Goal: Information Seeking & Learning: Check status

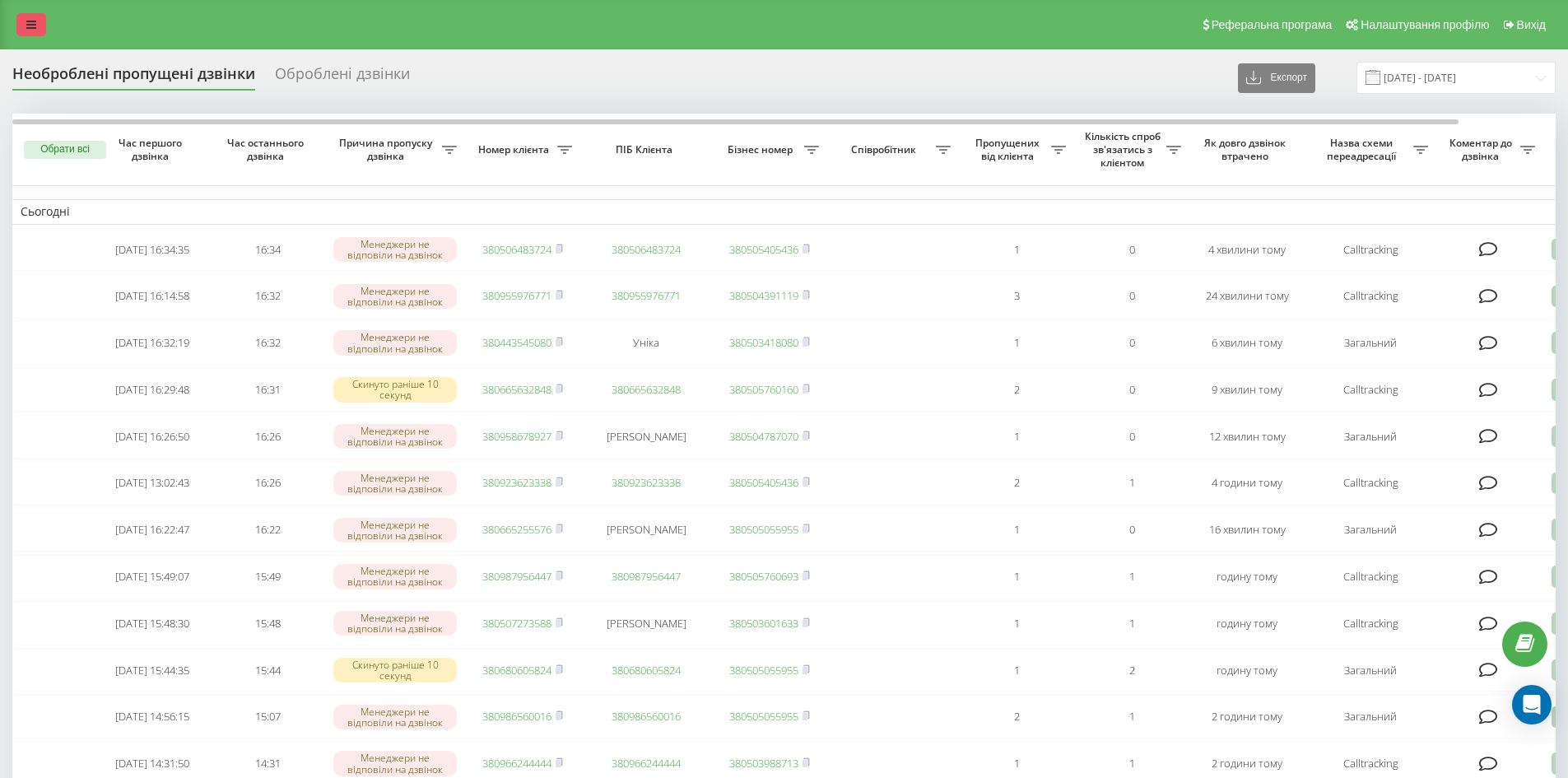
click at [31, 28] on icon at bounding box center [31, 24] width 10 height 11
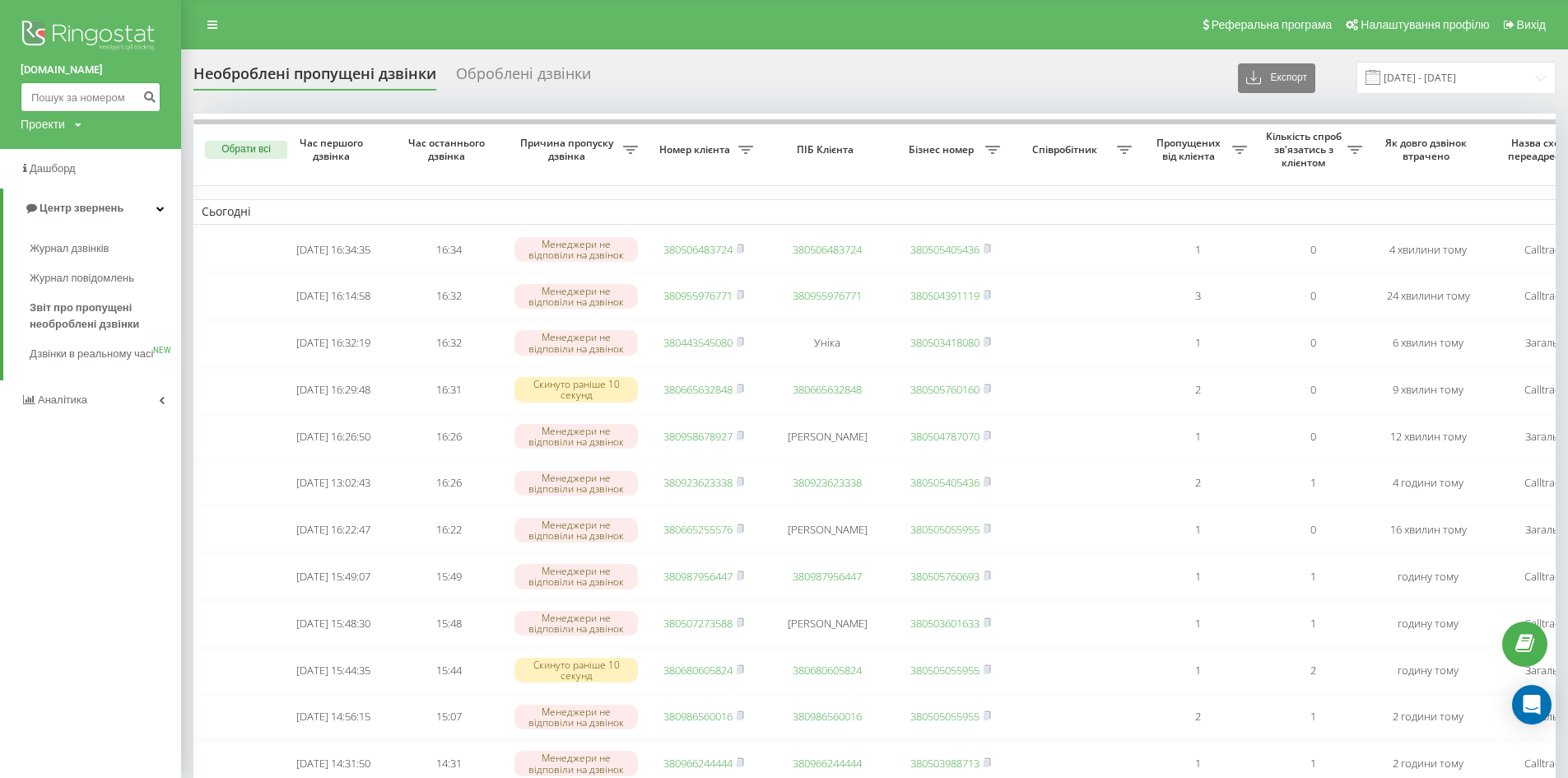
click at [90, 104] on input at bounding box center [90, 98] width 140 height 30
paste input "0978100357"
type input "0978100357"
click at [147, 100] on icon "submit" at bounding box center [149, 95] width 14 height 10
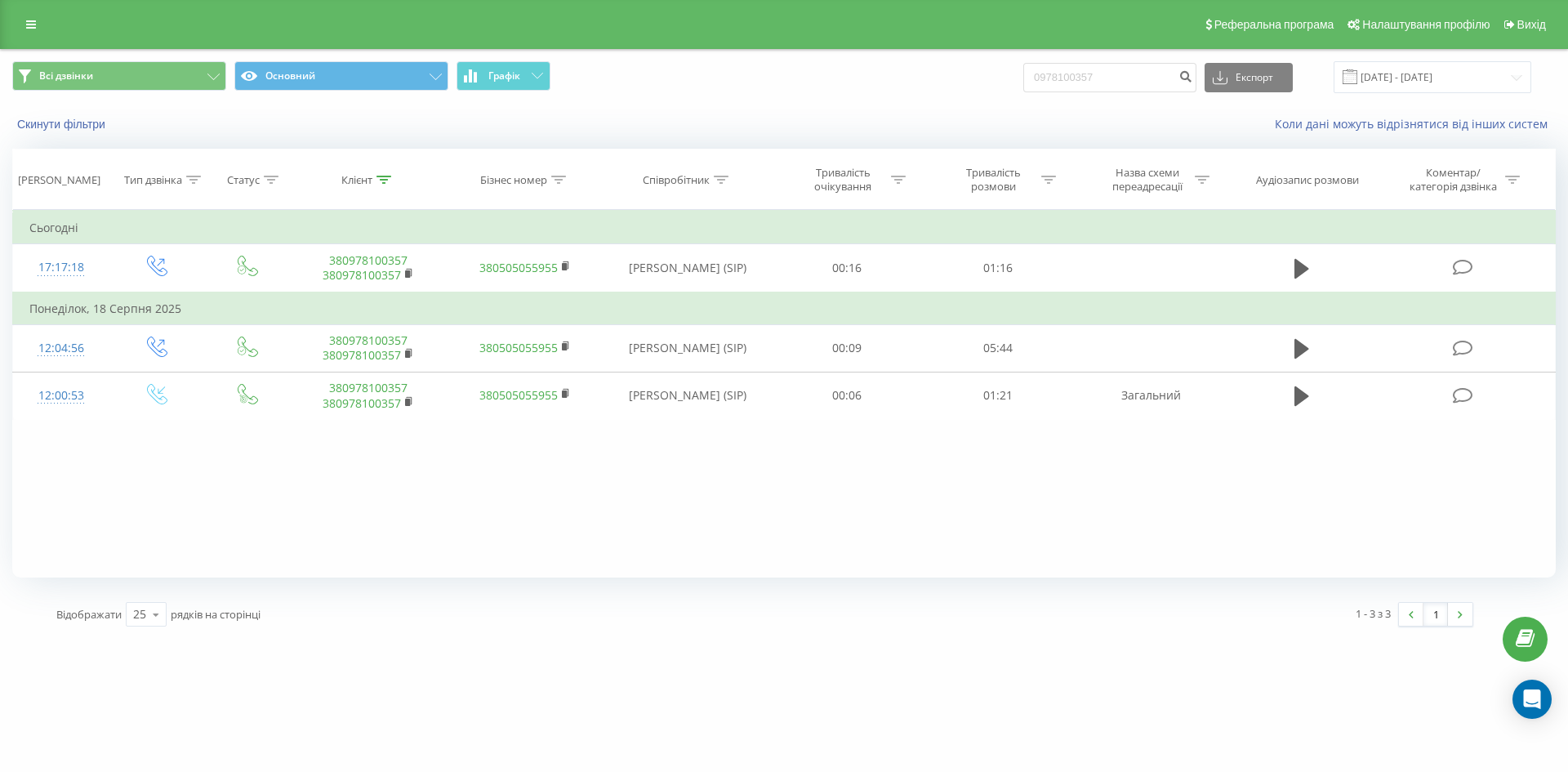
click at [24, 30] on link at bounding box center [32, 24] width 30 height 23
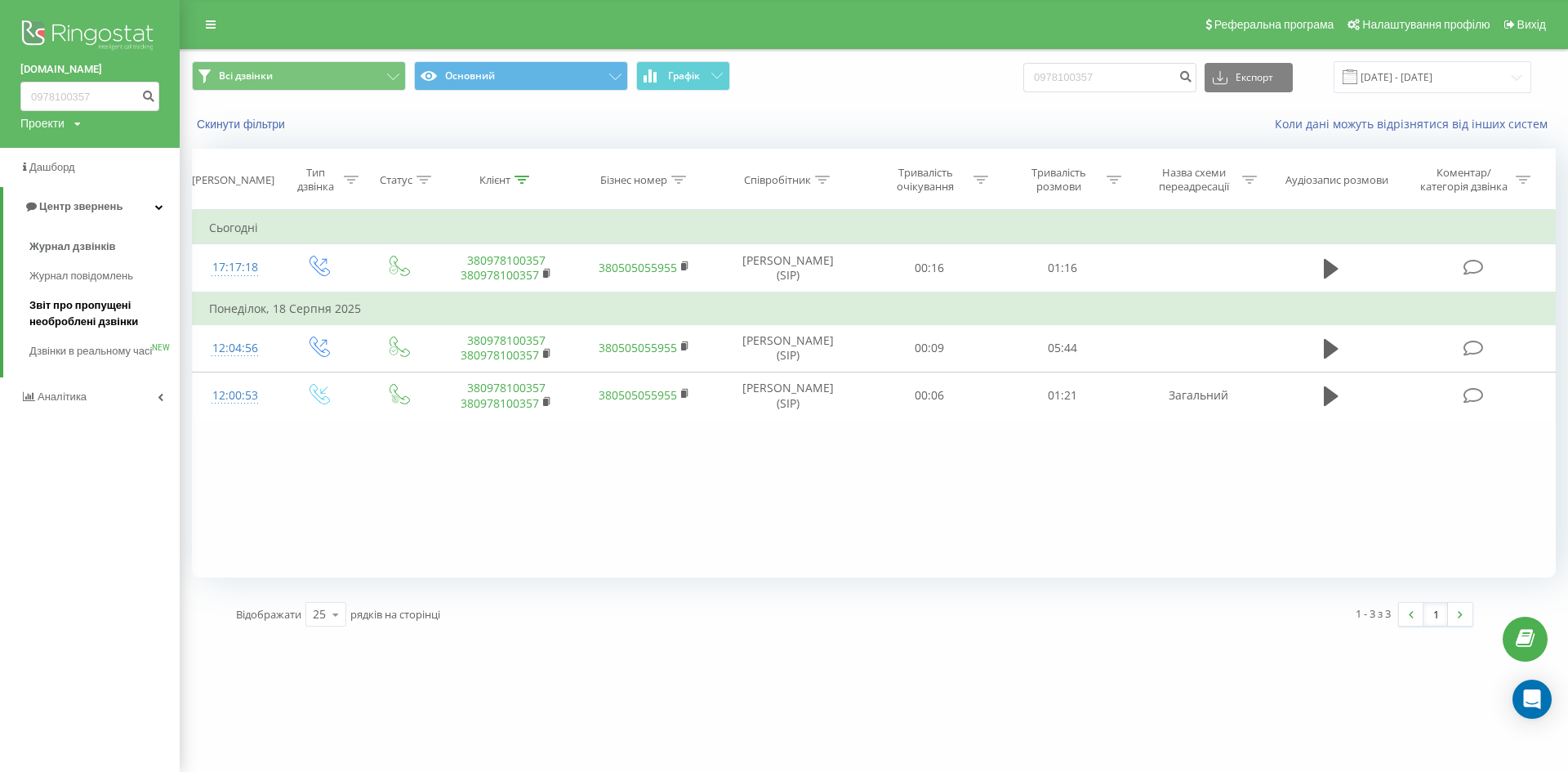
click at [72, 310] on span "Звіт про пропущені необроблені дзвінки" at bounding box center [101, 313] width 142 height 33
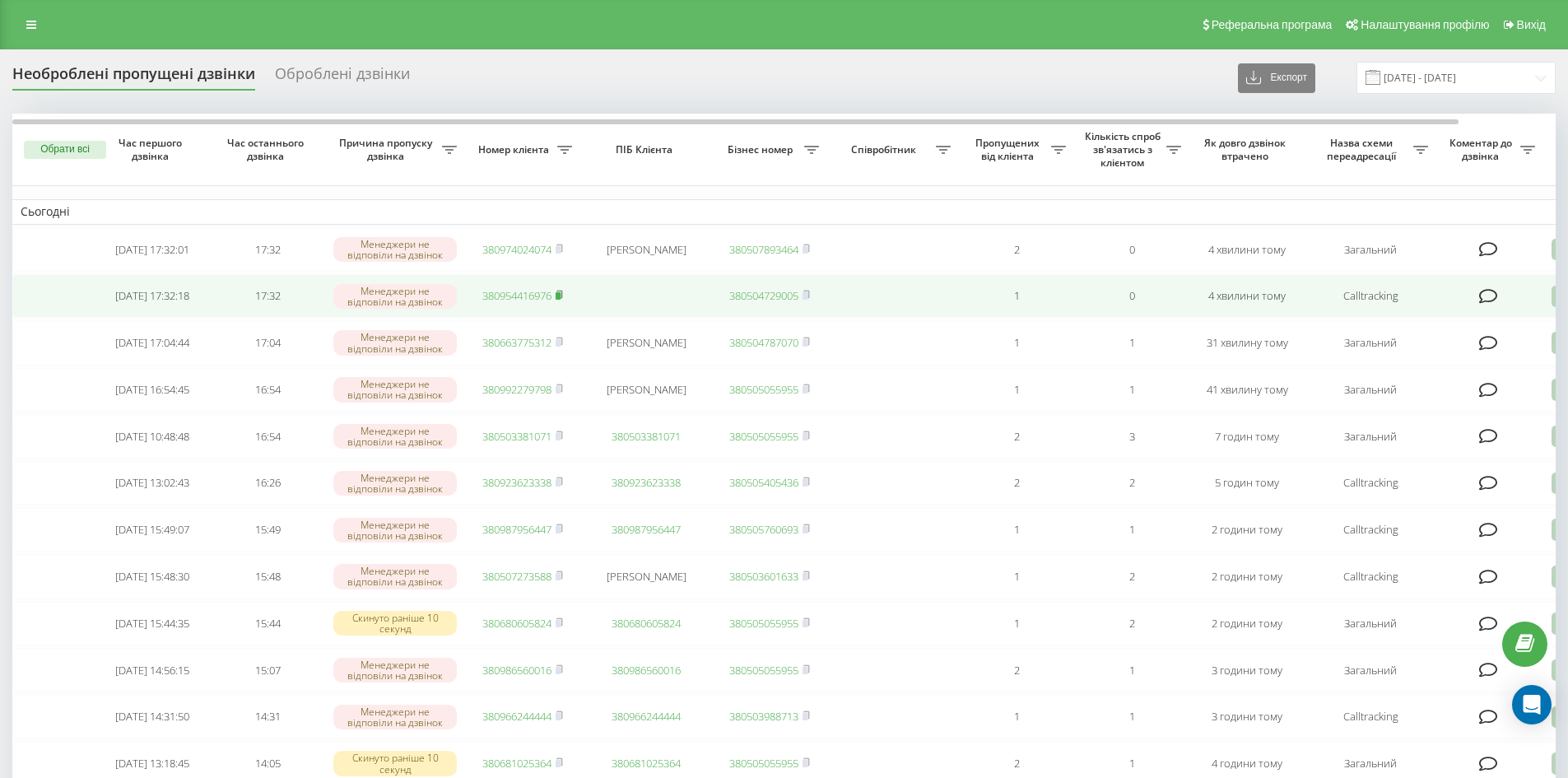
click at [561, 299] on rect at bounding box center [557, 296] width 5 height 8
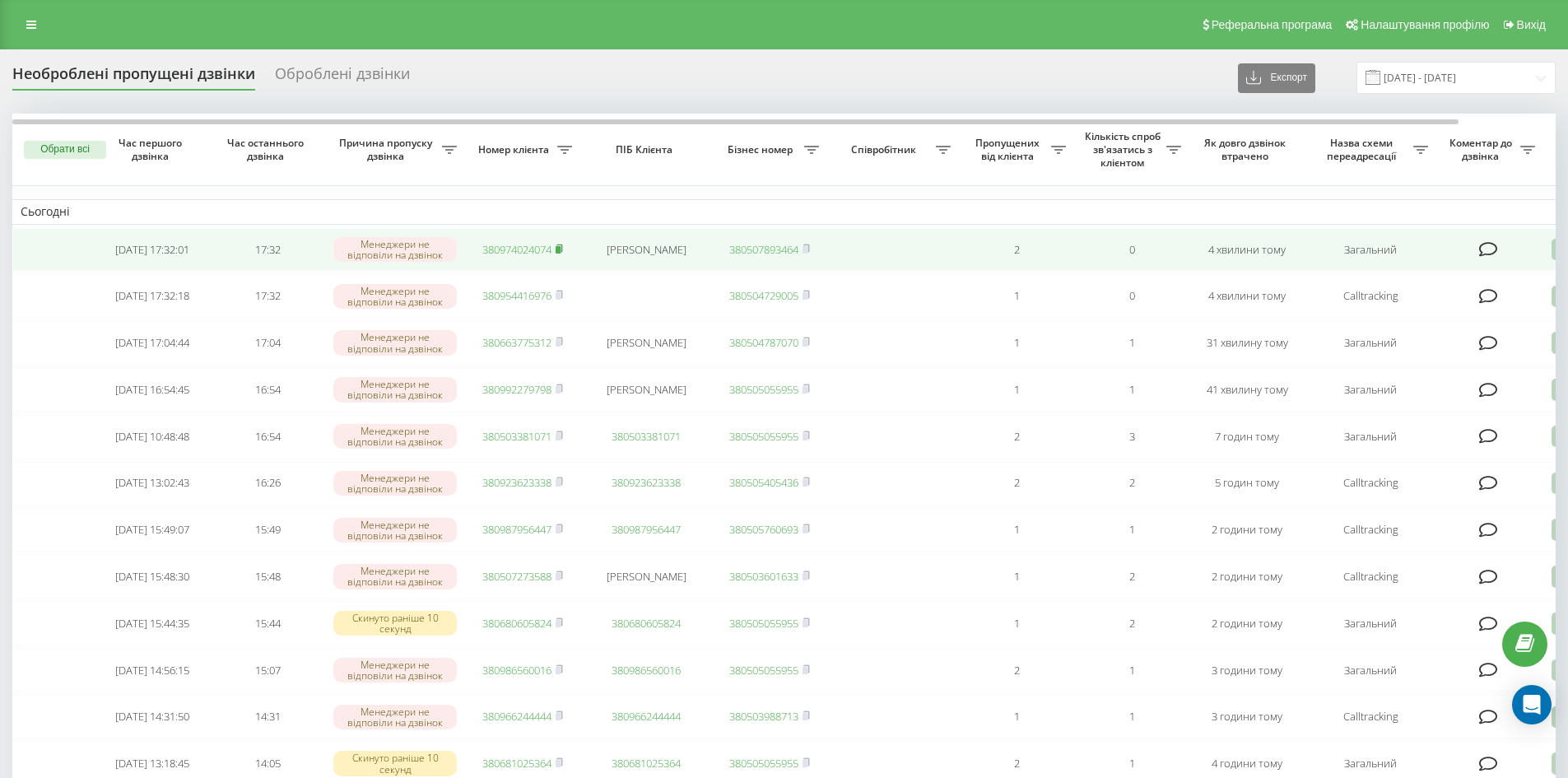
click at [563, 244] on icon at bounding box center [559, 248] width 8 height 10
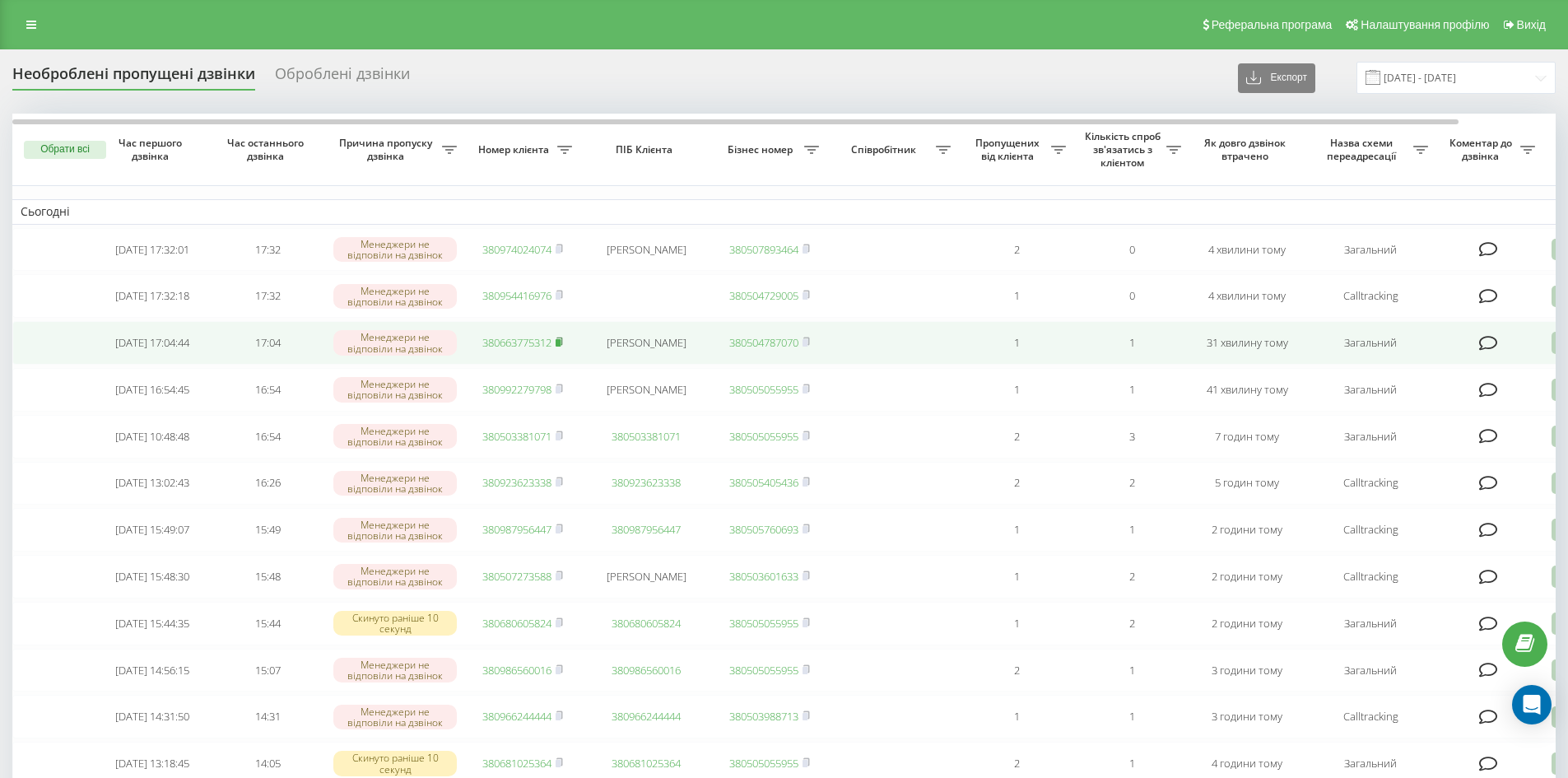
click at [559, 347] on rect at bounding box center [557, 343] width 5 height 8
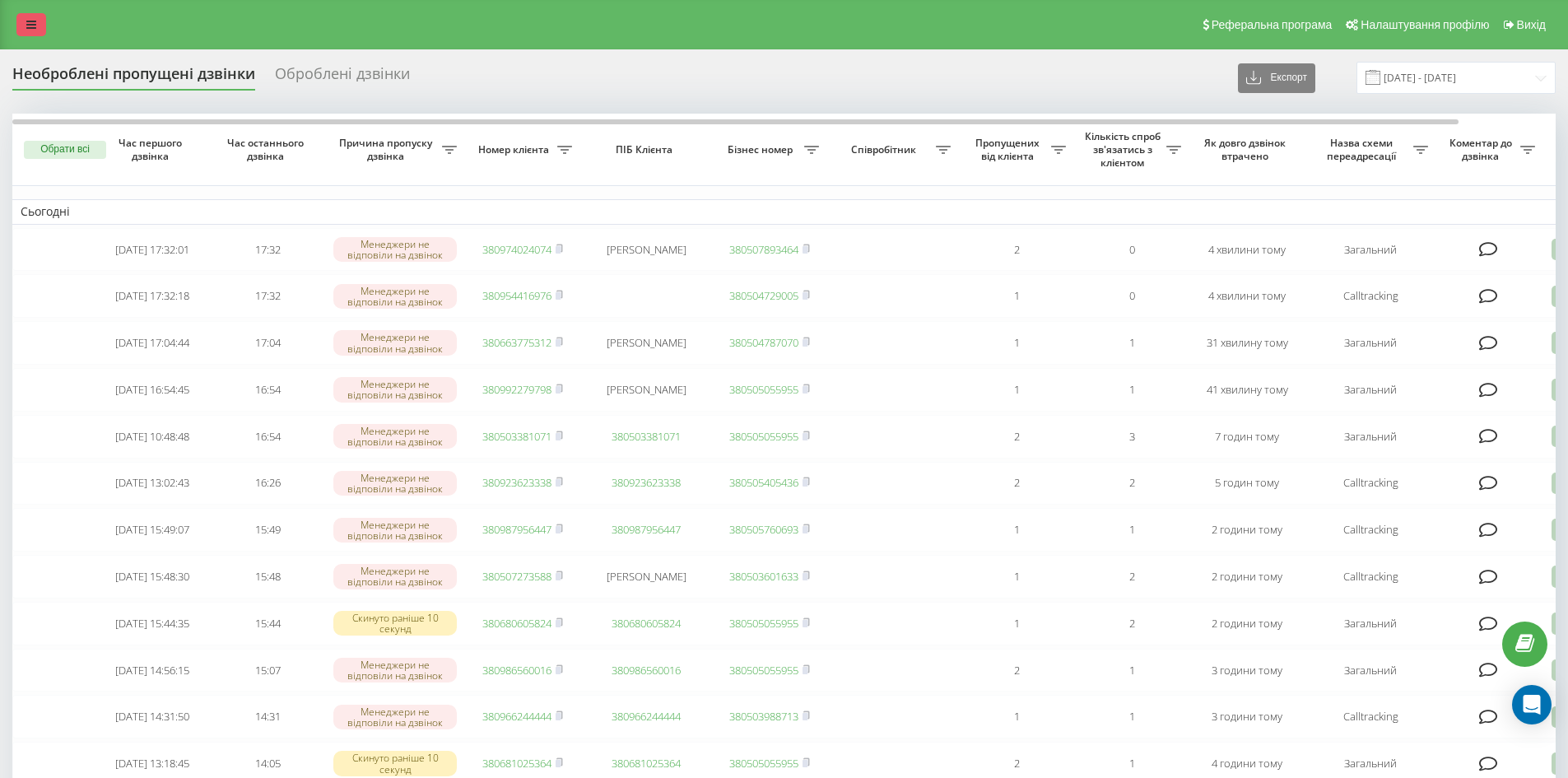
click at [34, 33] on link at bounding box center [32, 24] width 30 height 23
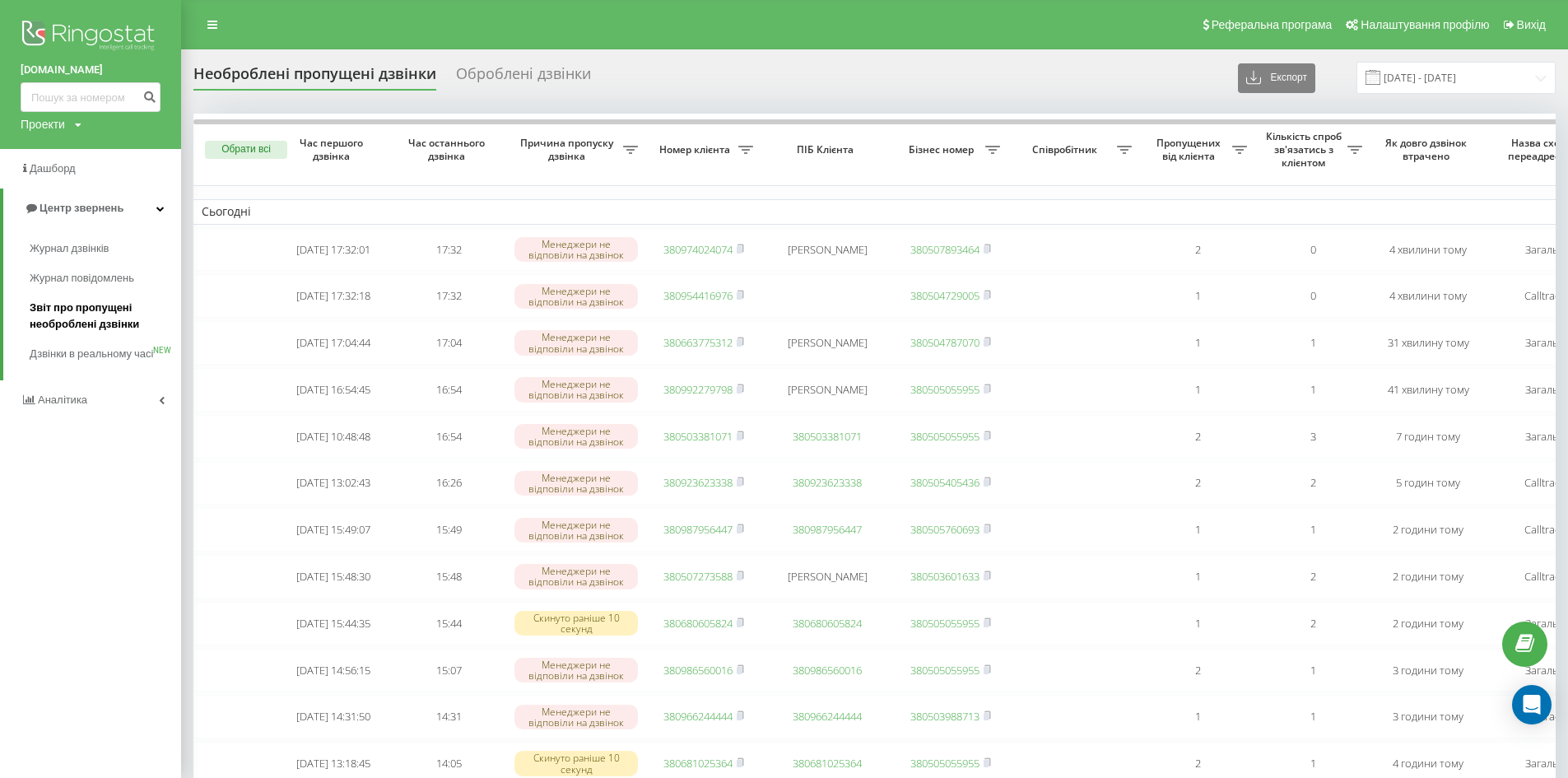
click at [96, 302] on span "Звіт про пропущені необроблені дзвінки" at bounding box center [101, 316] width 143 height 33
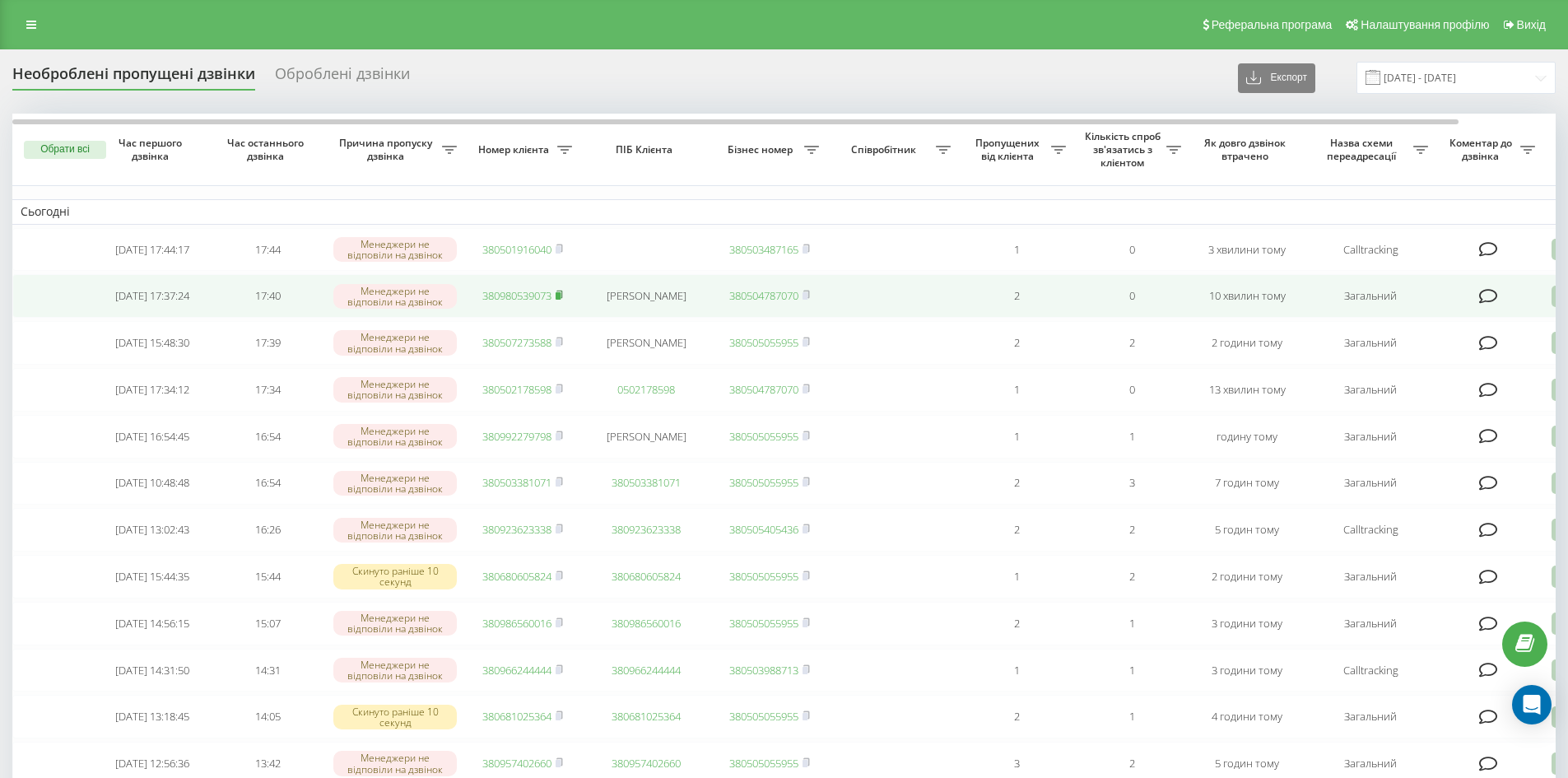
click at [561, 299] on rect at bounding box center [557, 296] width 5 height 8
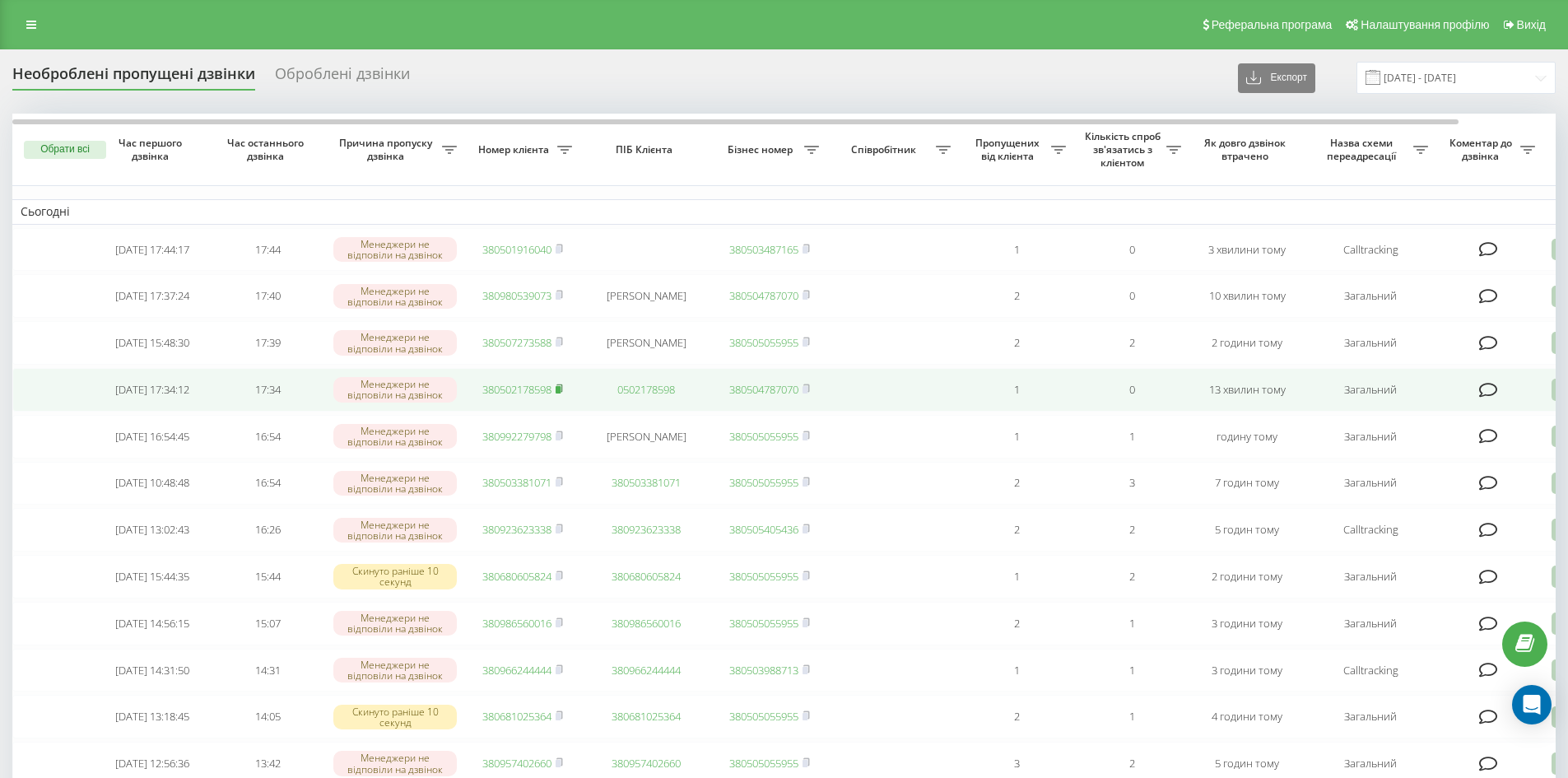
click at [561, 394] on rect at bounding box center [557, 390] width 5 height 8
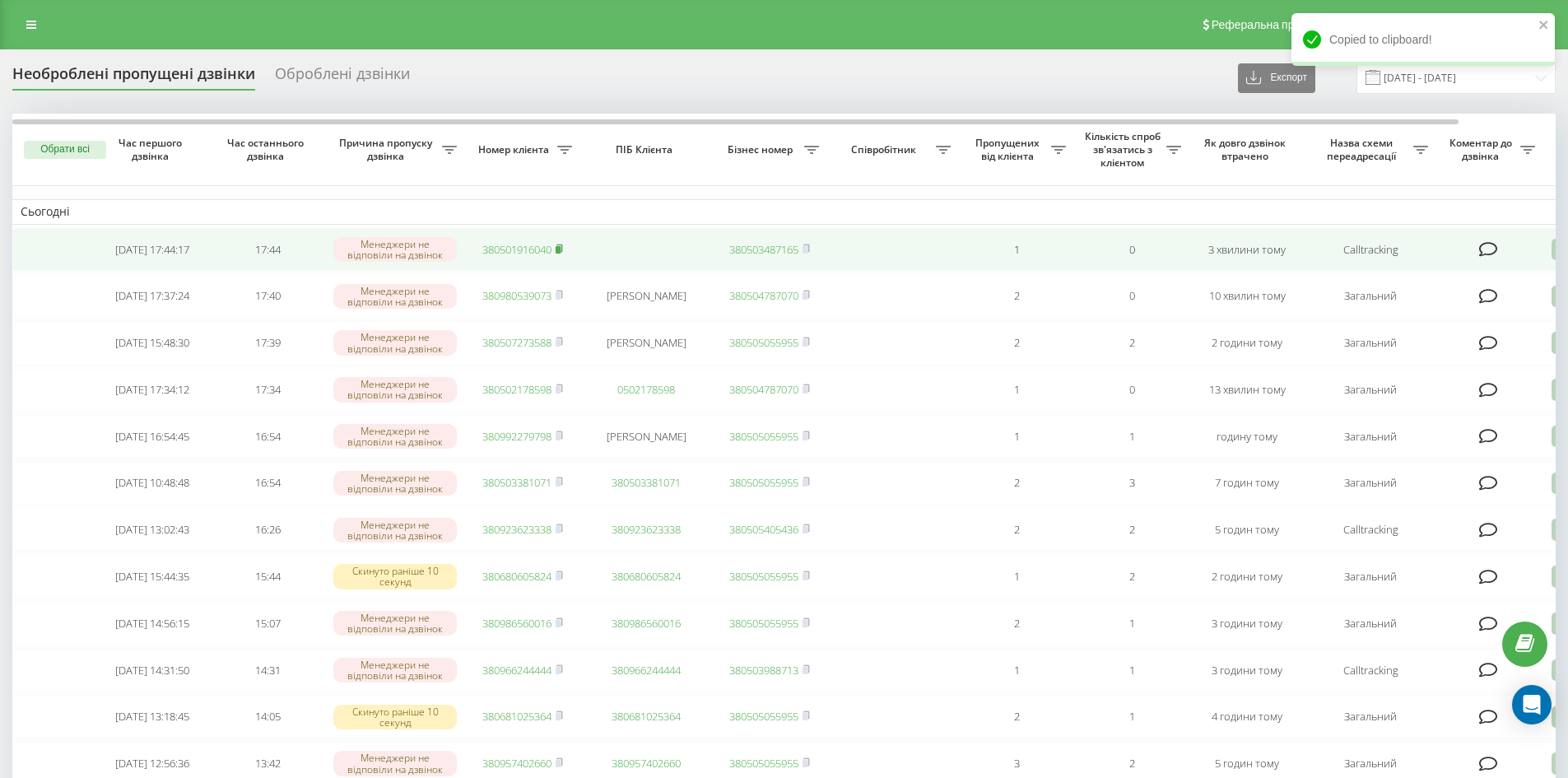
click at [561, 248] on rect at bounding box center [557, 250] width 5 height 8
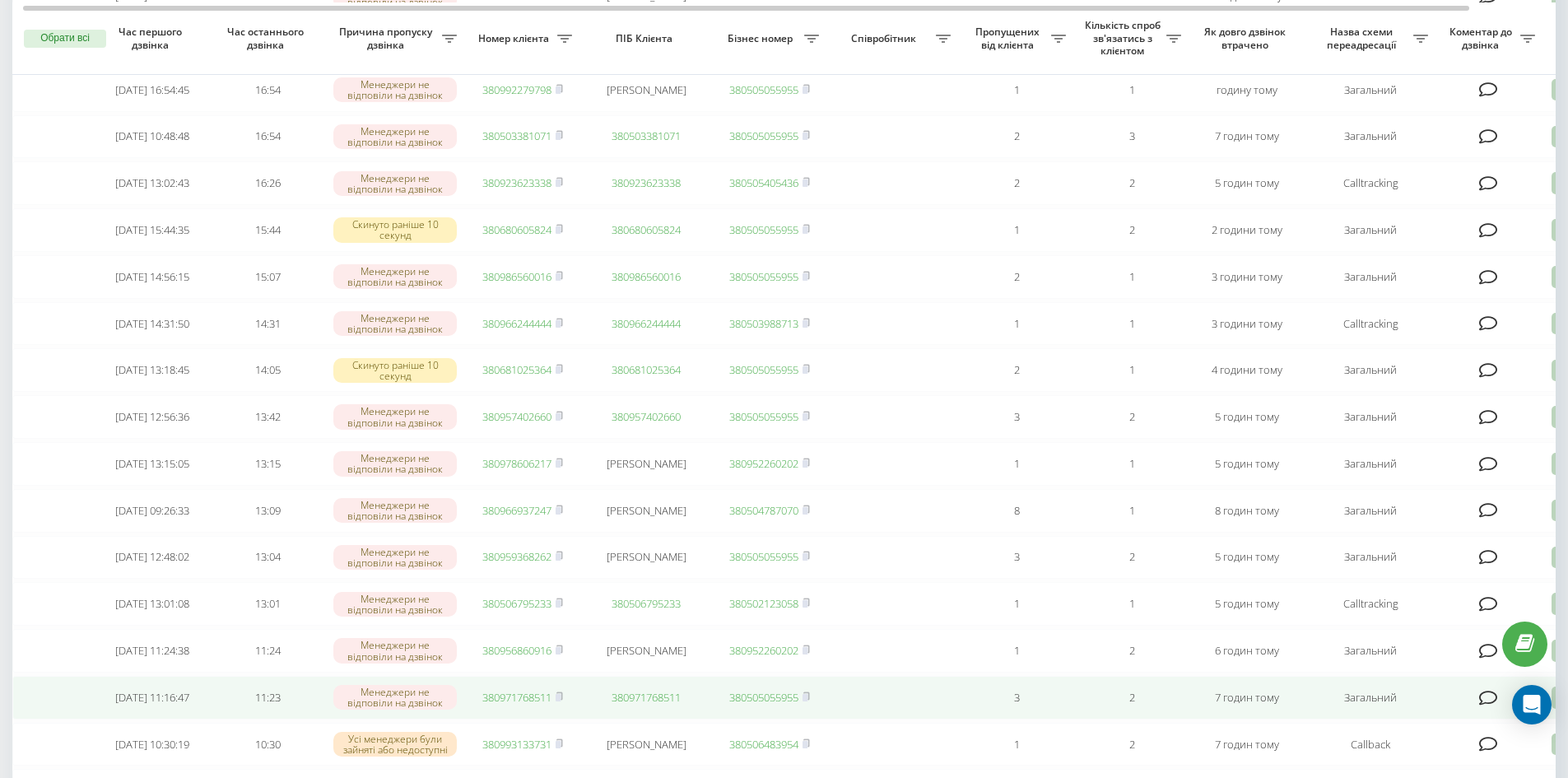
scroll to position [494, 0]
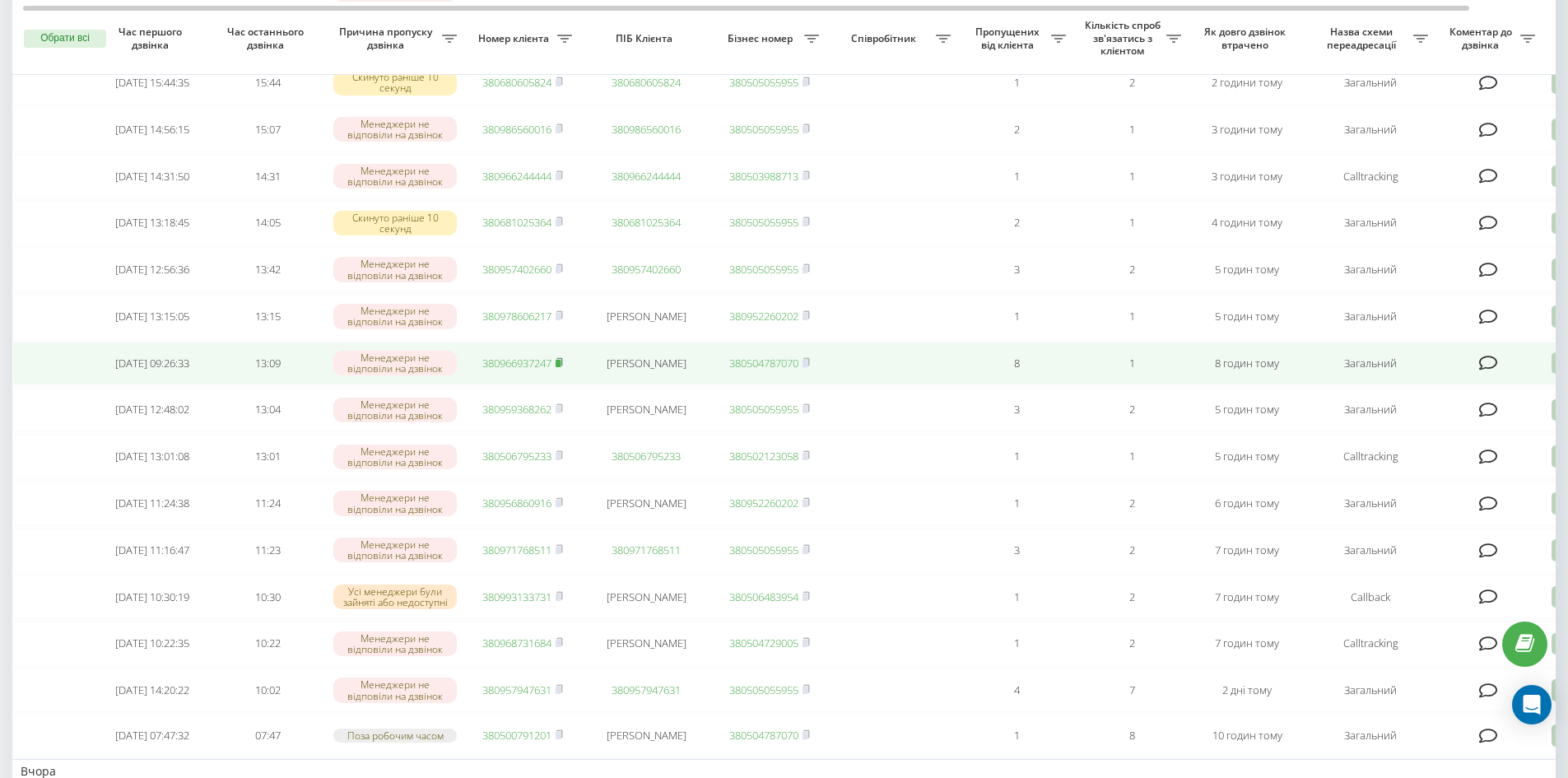
click at [562, 367] on icon at bounding box center [559, 362] width 8 height 10
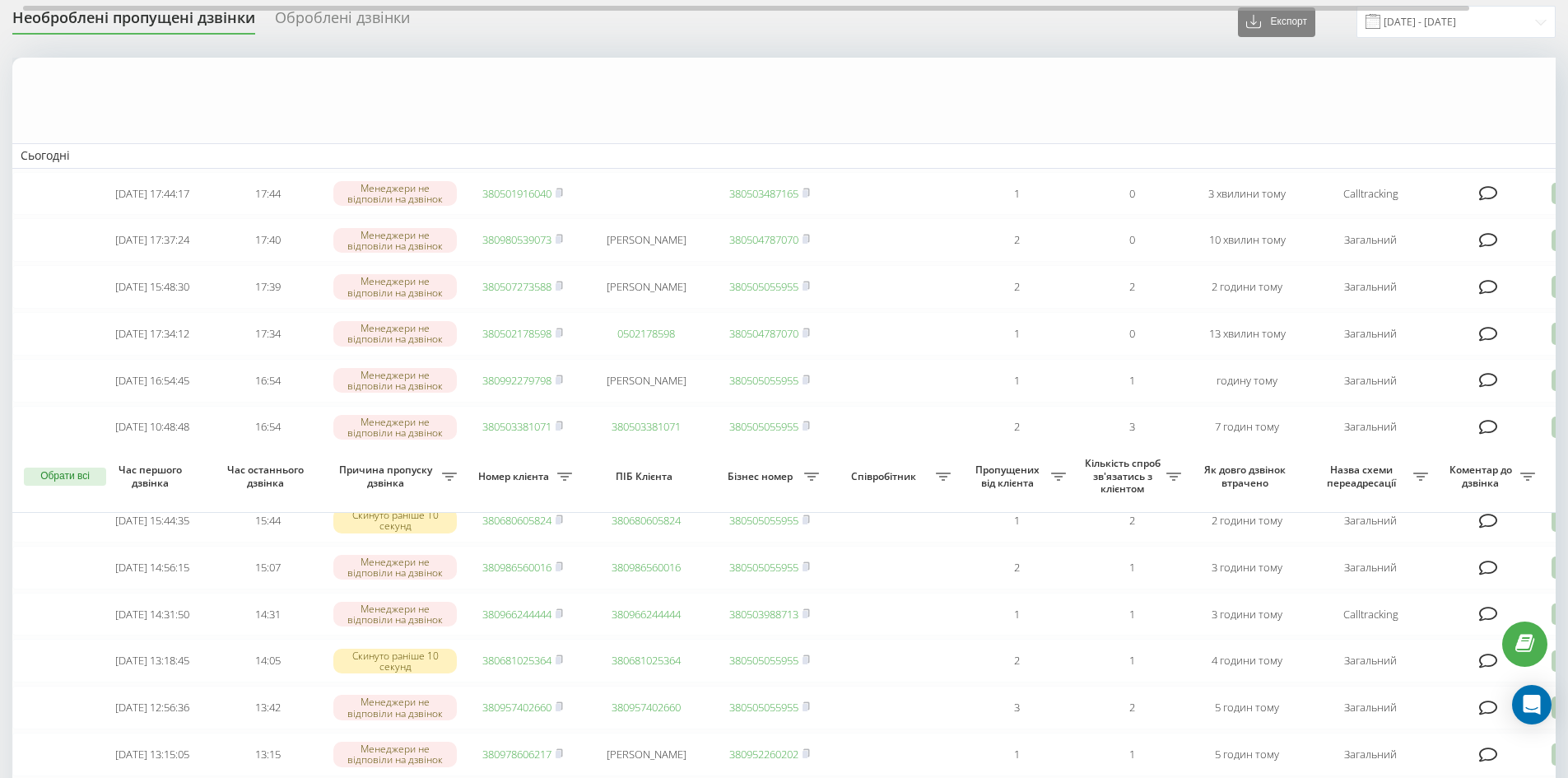
scroll to position [0, 0]
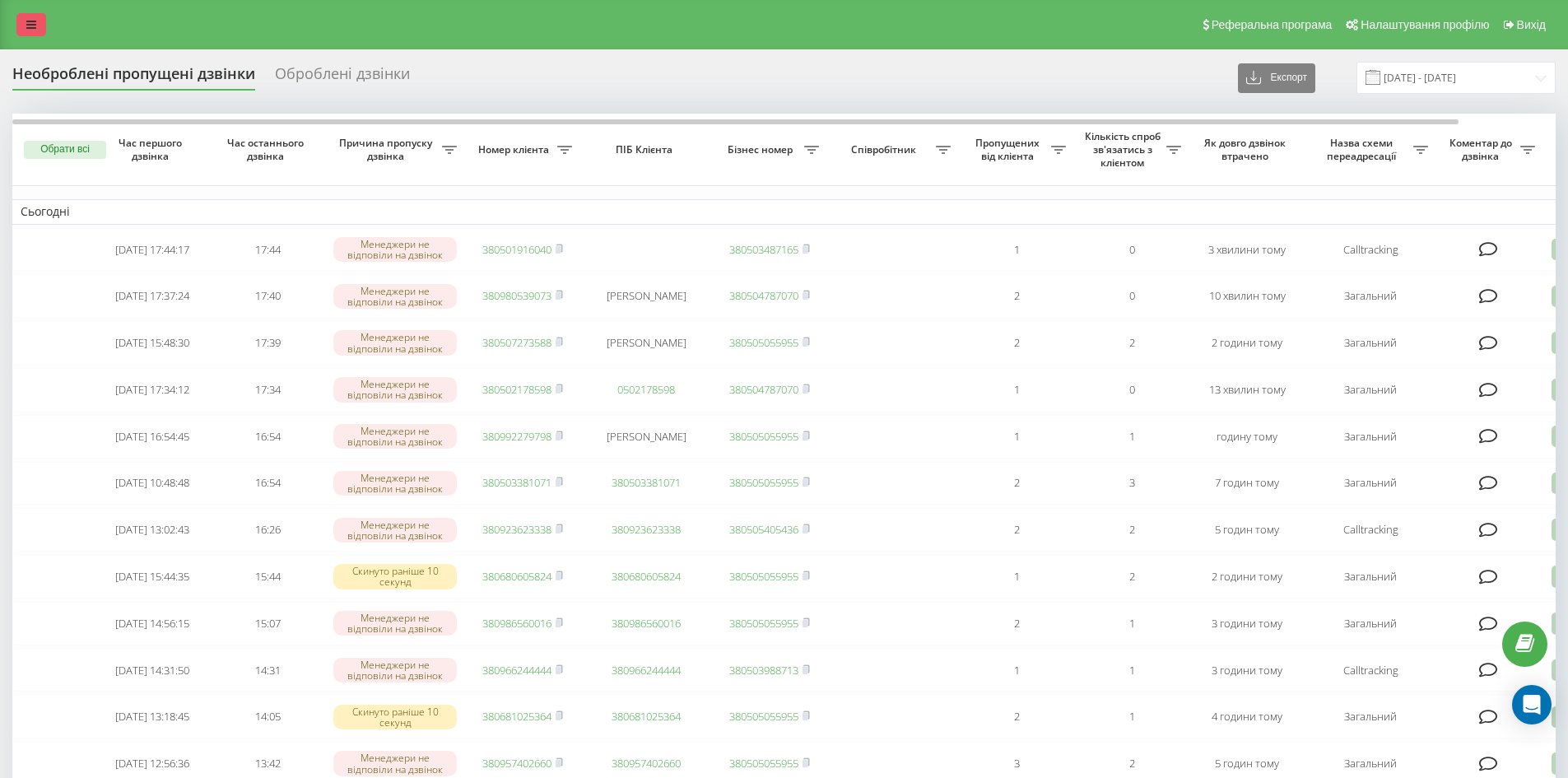
click at [30, 29] on icon at bounding box center [31, 24] width 10 height 11
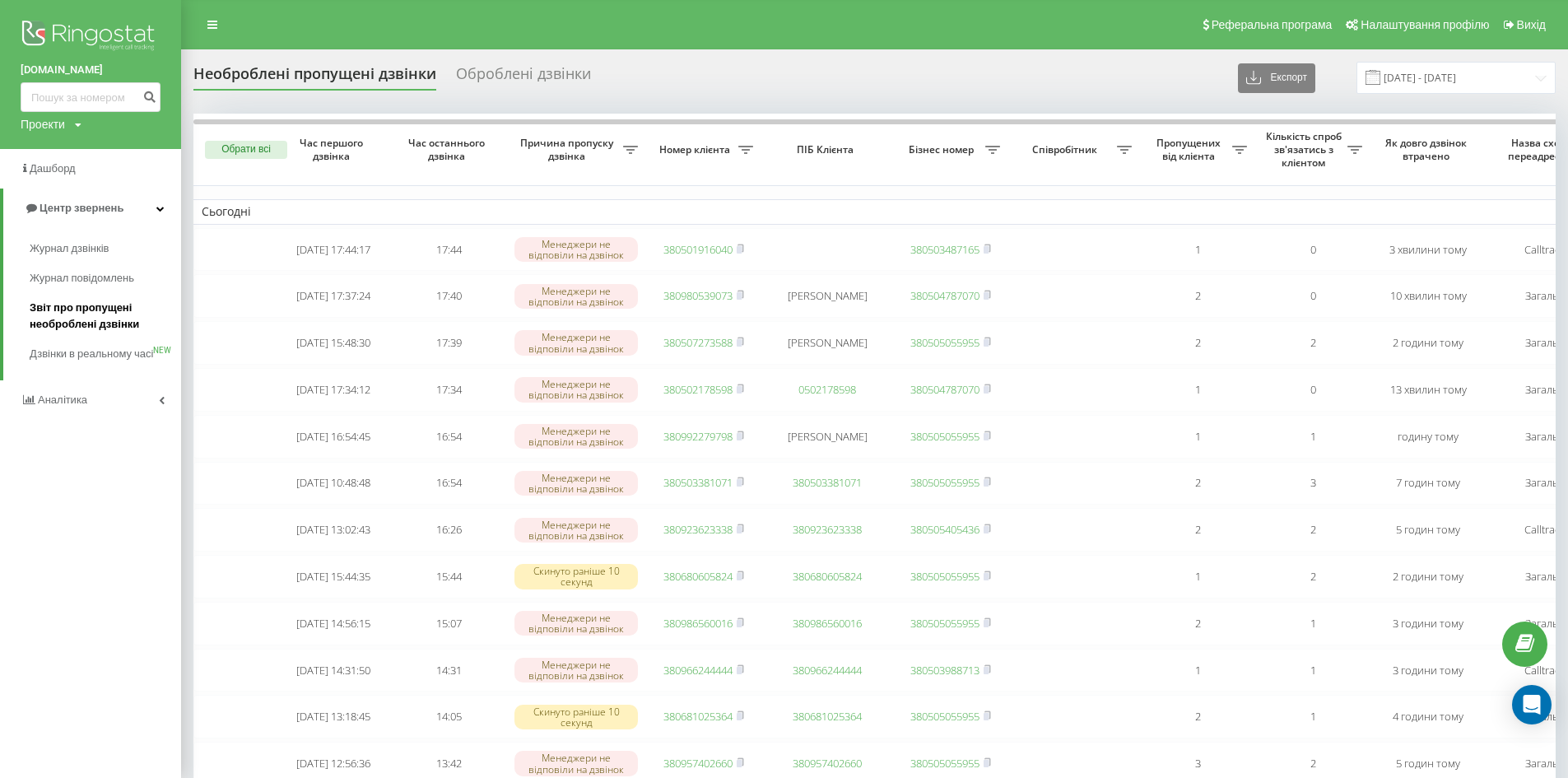
click at [89, 309] on span "Звіт про пропущені необроблені дзвінки" at bounding box center [101, 316] width 143 height 33
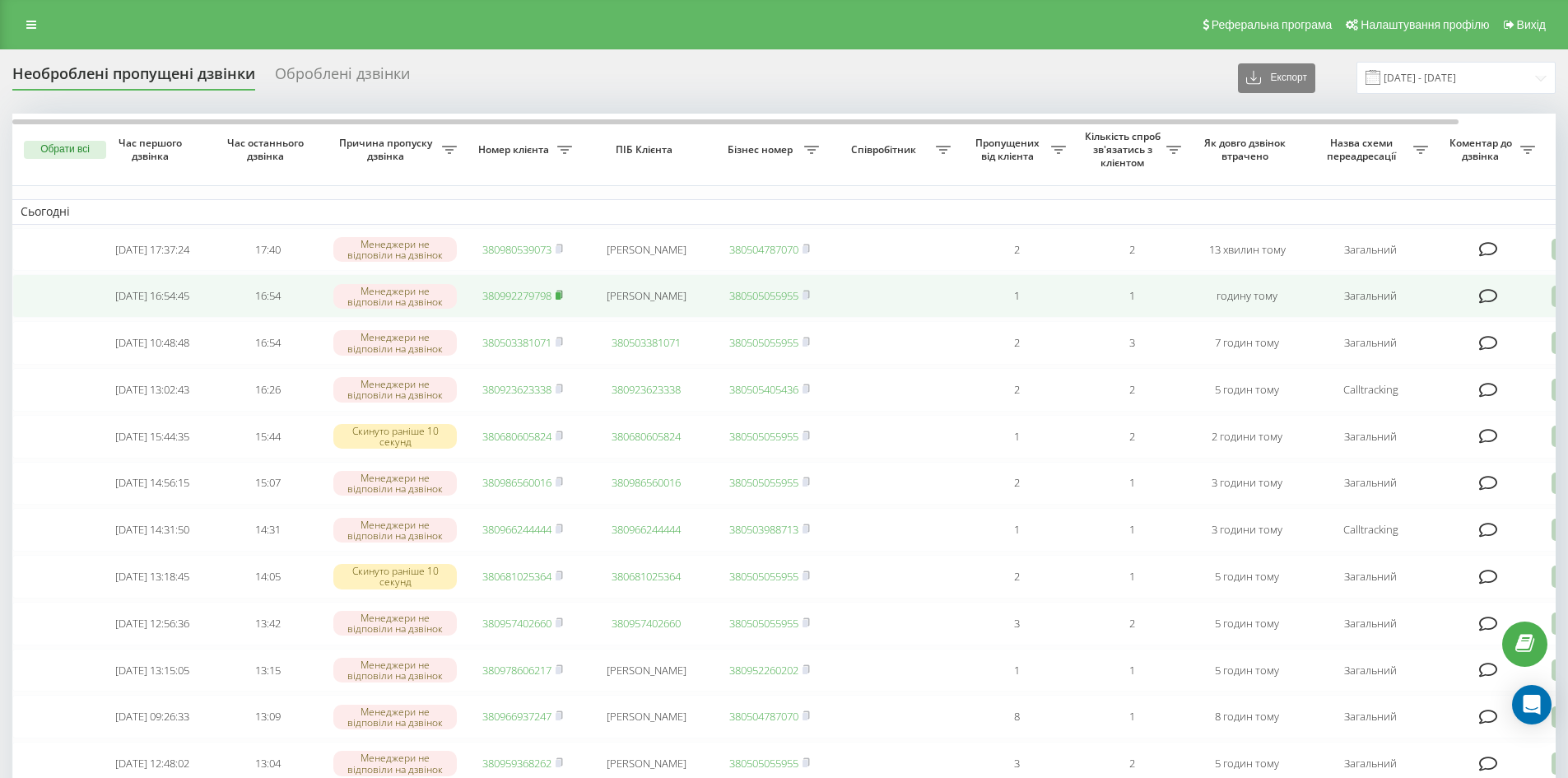
click at [562, 298] on icon at bounding box center [559, 294] width 6 height 8
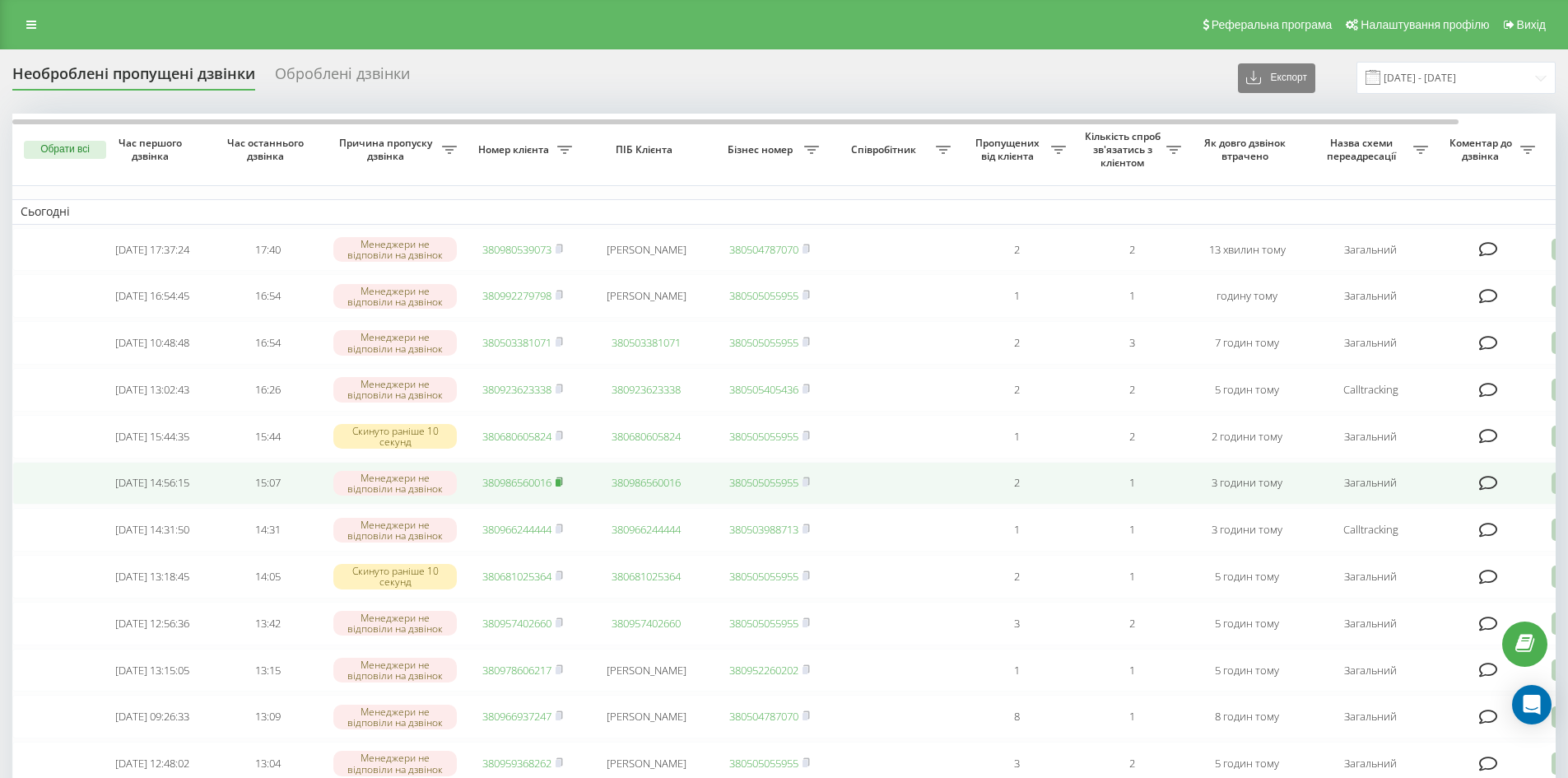
click at [563, 487] on icon at bounding box center [559, 481] width 8 height 10
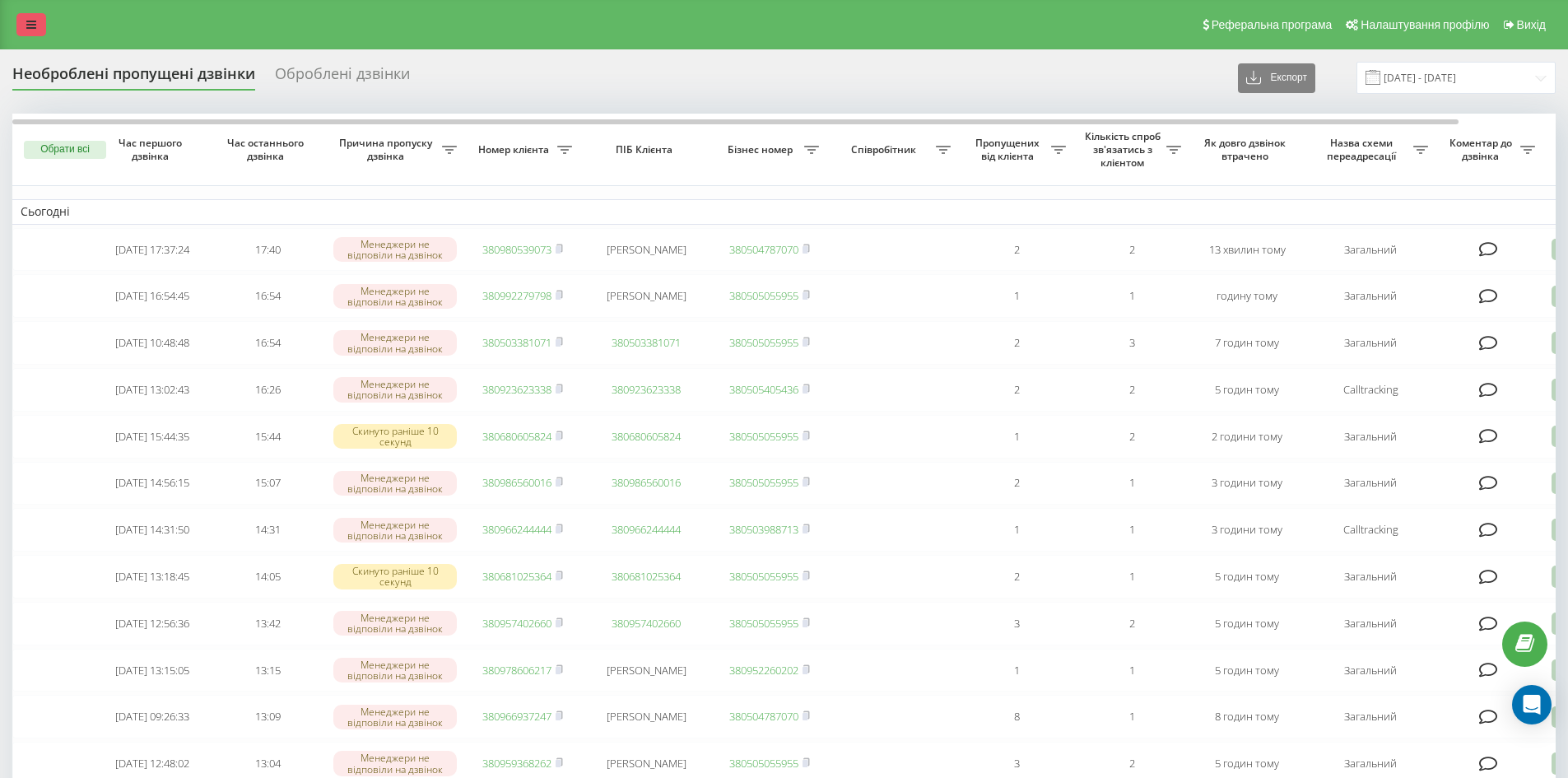
click at [36, 23] on icon at bounding box center [31, 24] width 10 height 11
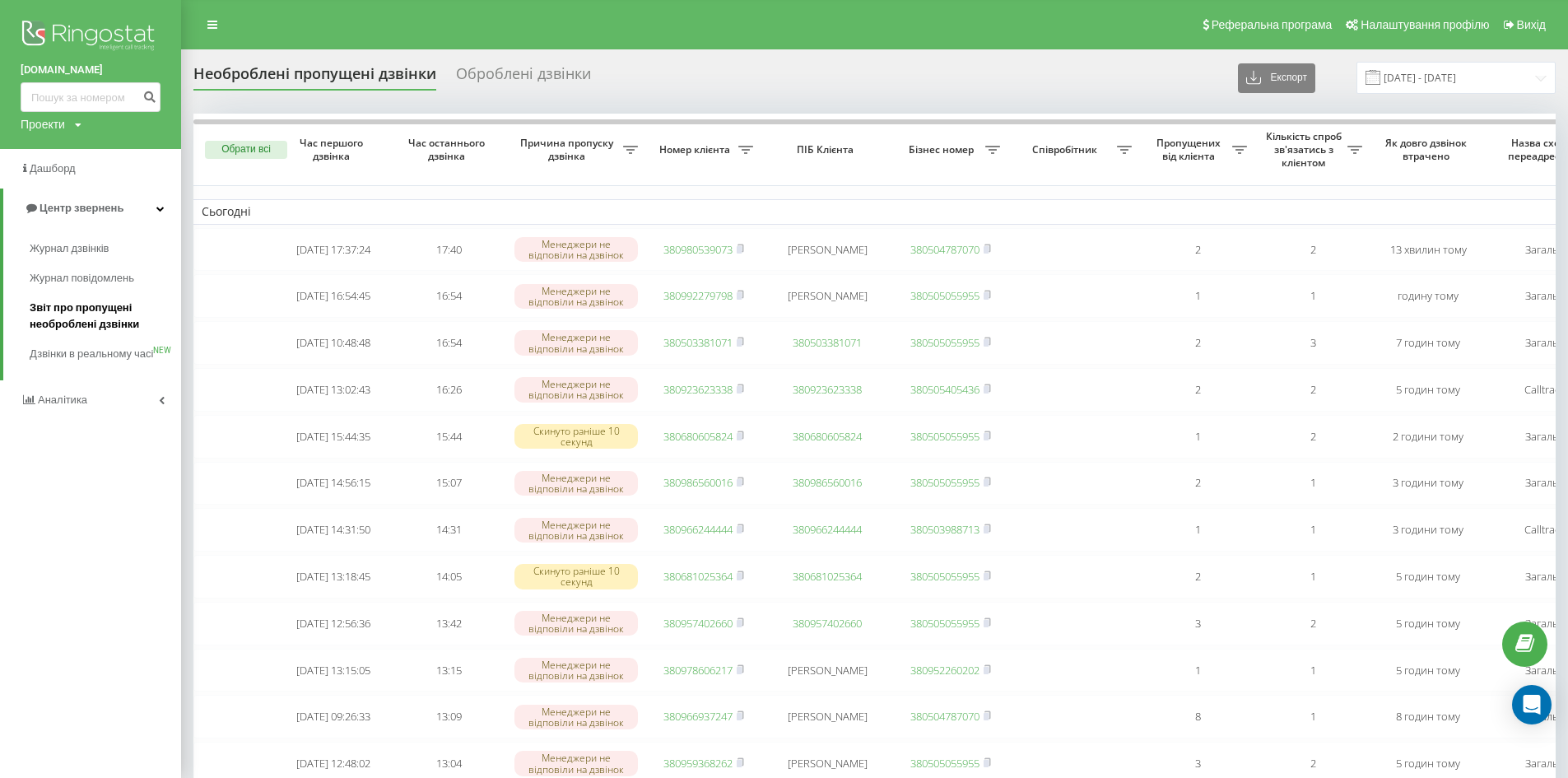
click at [65, 307] on span "Звіт про пропущені необроблені дзвінки" at bounding box center [101, 316] width 143 height 33
